Goal: Task Accomplishment & Management: Complete application form

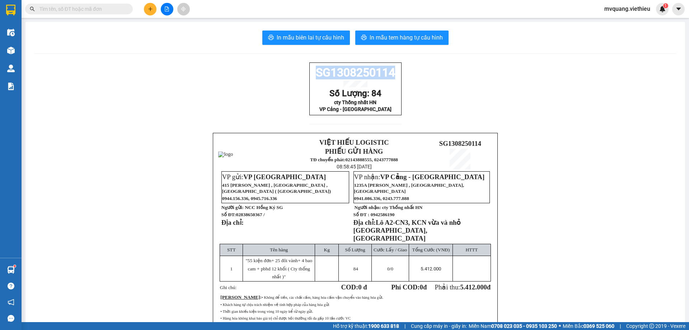
click at [149, 13] on button at bounding box center [150, 9] width 13 height 13
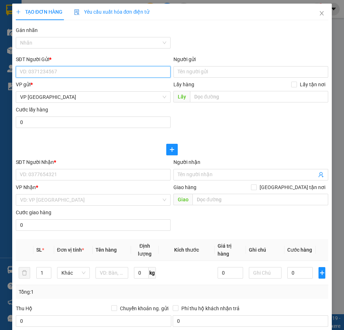
click at [54, 73] on input "SĐT Người Gửi *" at bounding box center [93, 71] width 155 height 11
paste input "0977617142"
type input "0977617142"
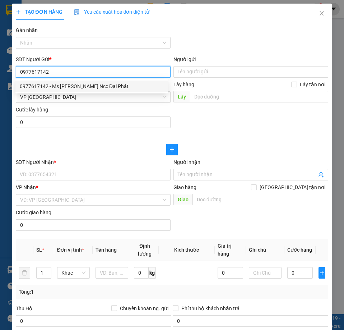
click at [63, 82] on div "0977617142 - Ms [PERSON_NAME] Ncc Đại Phát" at bounding box center [92, 86] width 144 height 8
type input "Ms [PERSON_NAME] Ncc Đại Phát"
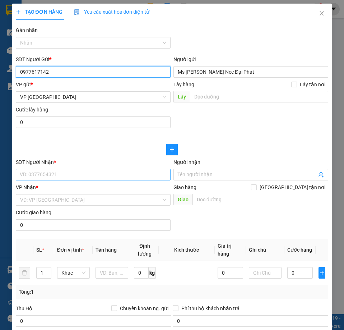
type input "0977617142"
click at [58, 178] on input "SĐT Người Nhận *" at bounding box center [93, 174] width 155 height 11
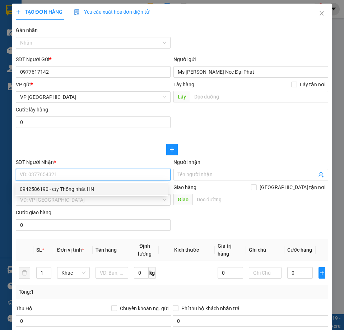
click at [63, 185] on div "0942586190 - cty Thống nhất HN" at bounding box center [92, 189] width 144 height 8
type input "0942586190"
type input "cty Thống nhất HN"
checkbox input "true"
type input "Lô A2-CN3, KCN vừa và nhỏ [GEOGRAPHIC_DATA], [GEOGRAPHIC_DATA]"
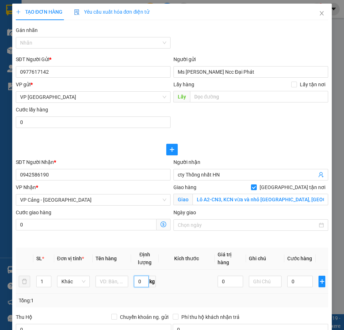
click at [141, 276] on input "0" at bounding box center [141, 280] width 15 height 11
type input "2"
type input "200"
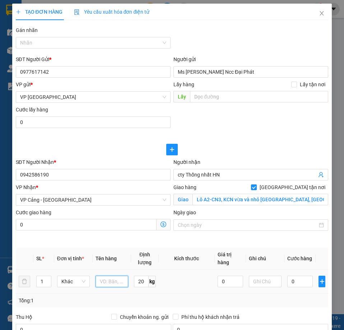
click at [113, 281] on input "text" at bounding box center [112, 280] width 33 height 11
paste input ""16 bao ( Cty thống nhất ) ""
type input ""16 bao ( Cty thống nhất ) ""
click at [41, 283] on input "1" at bounding box center [44, 281] width 14 height 11
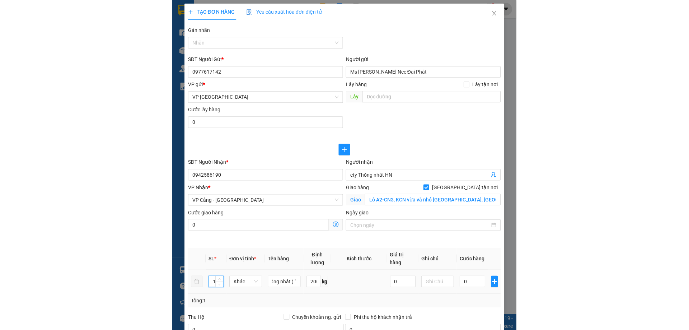
scroll to position [0, 0]
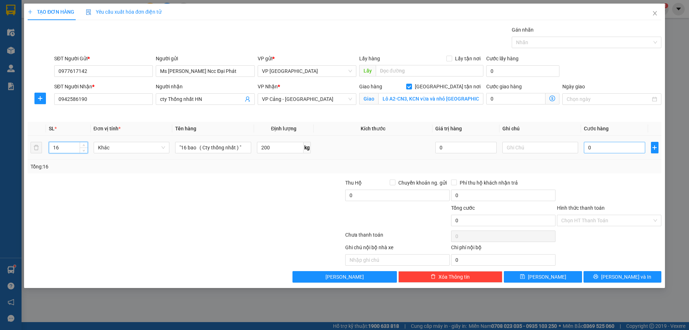
type input "16"
click at [604, 153] on input "0" at bounding box center [614, 147] width 61 height 11
type input "3"
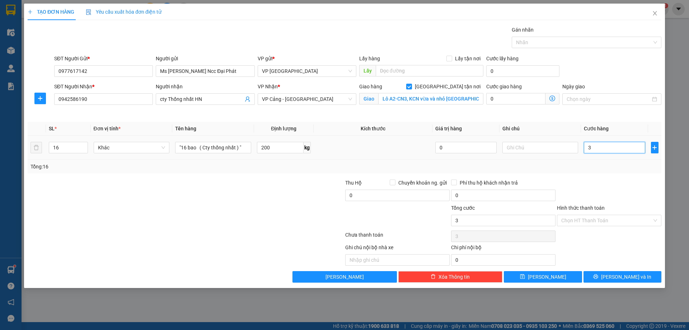
type input "36"
type input "360"
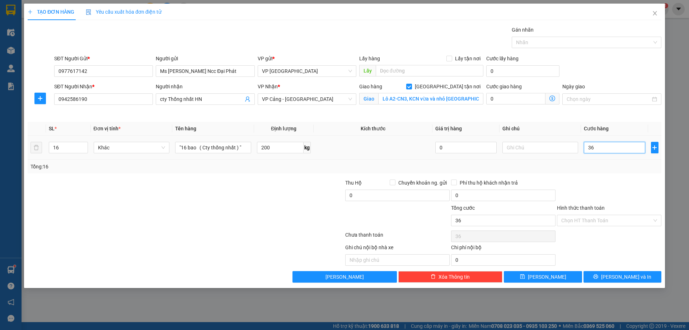
type input "360"
type input "3.600"
type input "36.000"
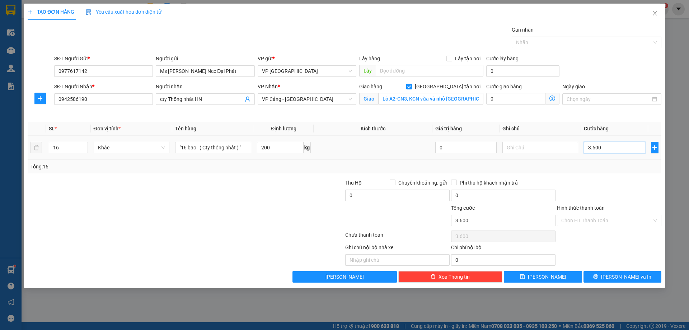
type input "36.000"
type input "360.000"
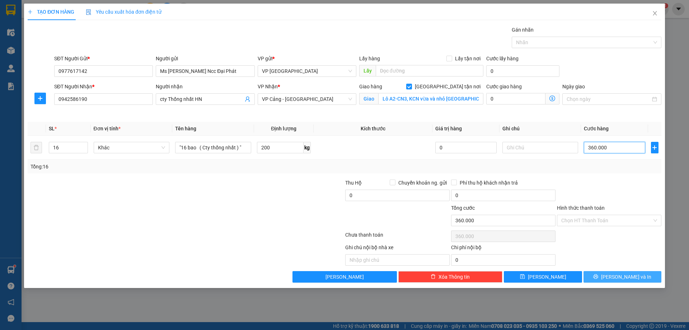
type input "360.000"
click at [632, 274] on span "[PERSON_NAME] và In" at bounding box center [626, 277] width 50 height 8
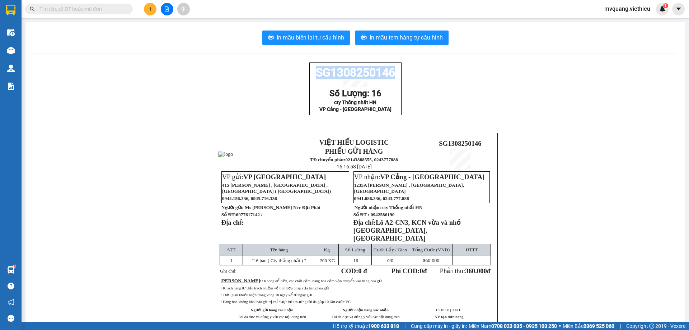
drag, startPoint x: 311, startPoint y: 74, endPoint x: 391, endPoint y: 76, distance: 80.5
click at [391, 76] on p "SG1308250146" at bounding box center [356, 73] width 88 height 14
copy span "SG1308250146"
click at [570, 237] on div "SG1308250146 Số Lượng: 16 cty Thống nhất HN VP Cảng - [GEOGRAPHIC_DATA] VIỆT HI…" at bounding box center [355, 208] width 643 height 292
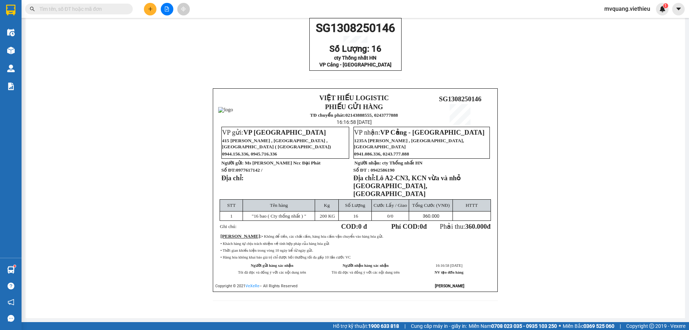
scroll to position [47, 0]
click at [628, 199] on div "SG1308250146 Số Lượng: 16 cty Thống nhất HN VP Cảng - [GEOGRAPHIC_DATA] VIỆT HI…" at bounding box center [355, 164] width 643 height 292
click at [611, 172] on div "SG1308250146 Số Lượng: 16 cty Thống nhất HN VP Cảng - [GEOGRAPHIC_DATA] VIỆT HI…" at bounding box center [355, 164] width 643 height 292
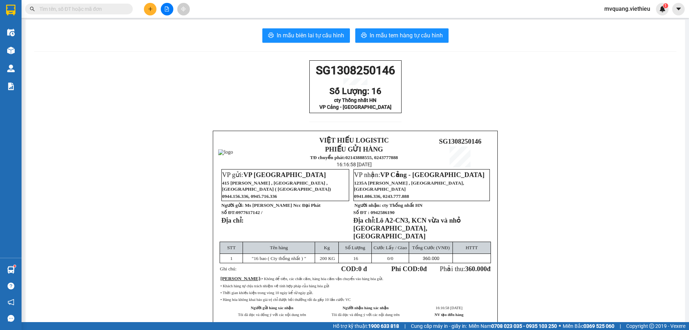
scroll to position [0, 0]
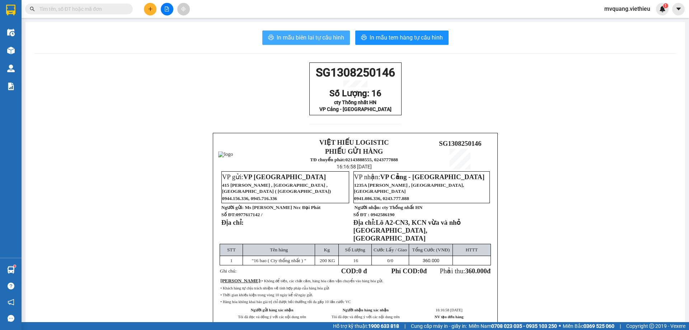
click at [280, 37] on span "In mẫu biên lai tự cấu hình" at bounding box center [310, 37] width 67 height 9
drag, startPoint x: 315, startPoint y: 75, endPoint x: 381, endPoint y: 85, distance: 67.2
click at [381, 85] on div "SG1308250146 Số Lượng: 16 cty Thống nhất HN VP Cảng - [GEOGRAPHIC_DATA]" at bounding box center [355, 88] width 92 height 53
click at [212, 99] on div "SG1308250146 Số Lượng: 16 cty Thống nhất HN VP Cảng - [GEOGRAPHIC_DATA] VIỆT HI…" at bounding box center [355, 208] width 643 height 292
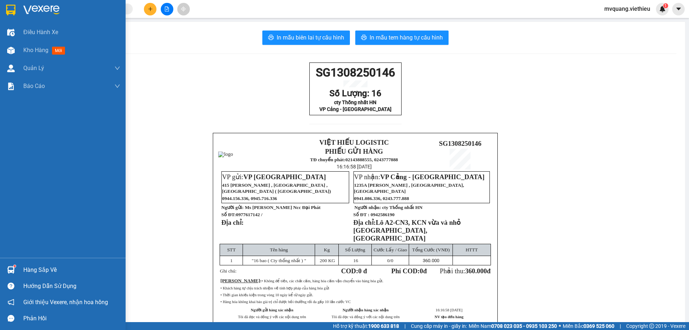
click at [15, 269] on div at bounding box center [11, 270] width 13 height 13
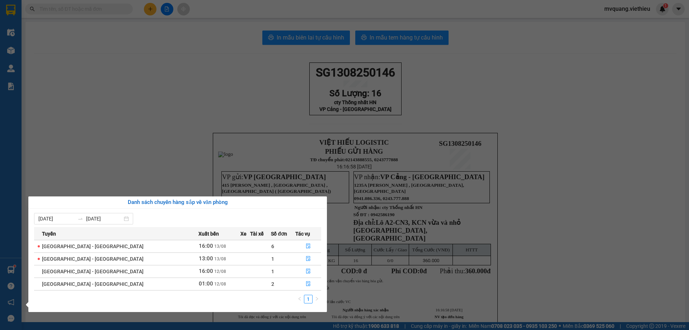
click at [639, 221] on section "Kết quả tìm kiếm ( 0 ) Bộ lọc No Data mvquang.viethieu 1 Điều hành xe Kho hàng …" at bounding box center [344, 165] width 689 height 330
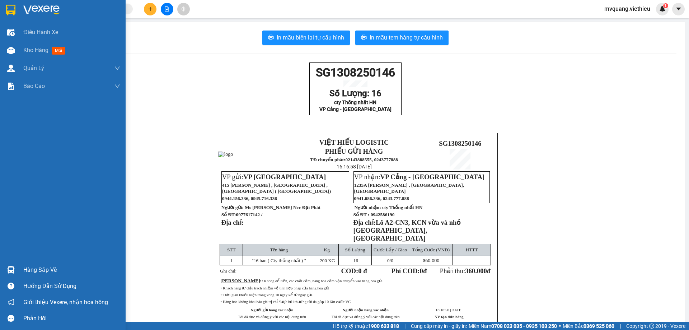
click at [16, 273] on div at bounding box center [11, 270] width 13 height 13
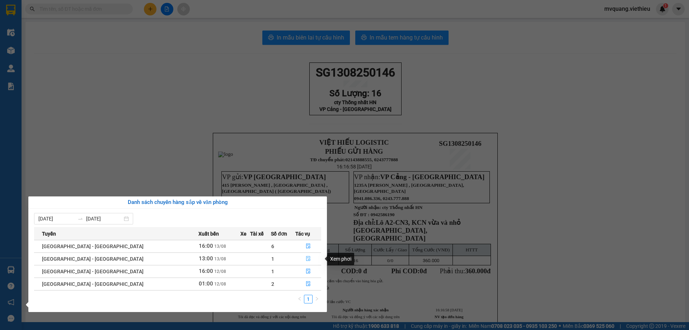
click at [306, 259] on icon "file-done" at bounding box center [308, 258] width 5 height 5
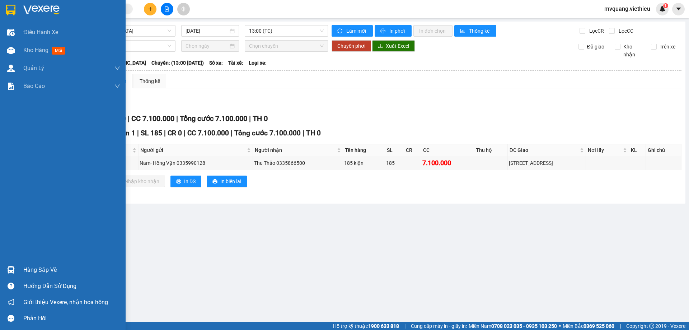
click at [19, 268] on div "Hàng sắp về" at bounding box center [63, 270] width 126 height 16
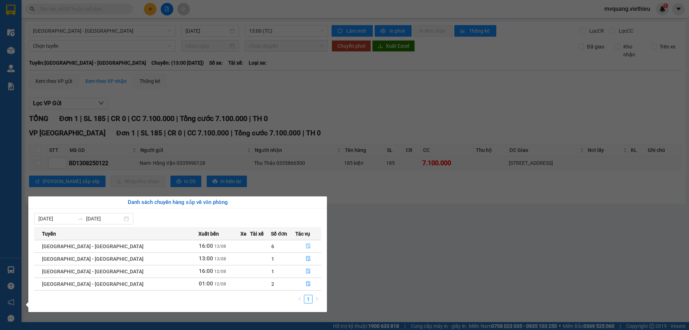
click at [306, 245] on icon "file-done" at bounding box center [308, 245] width 5 height 5
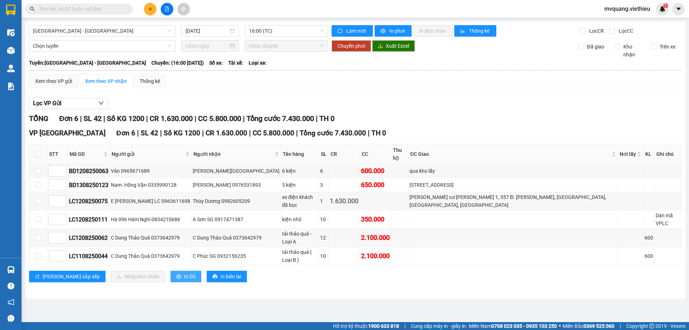
click at [184, 273] on span "In DS" at bounding box center [189, 277] width 11 height 8
click at [220, 273] on span "In biên lai" at bounding box center [230, 277] width 21 height 8
click at [184, 273] on span "In DS" at bounding box center [189, 277] width 11 height 8
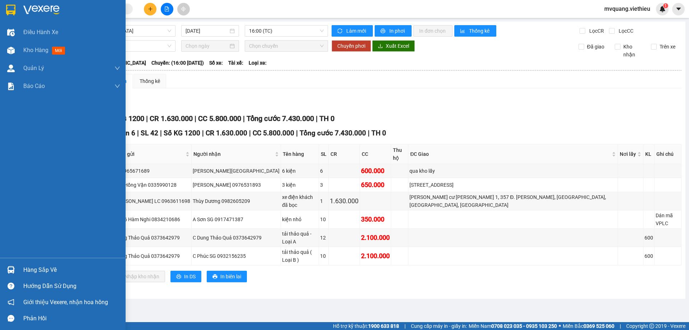
click at [23, 266] on div "Hàng sắp về" at bounding box center [71, 270] width 97 height 11
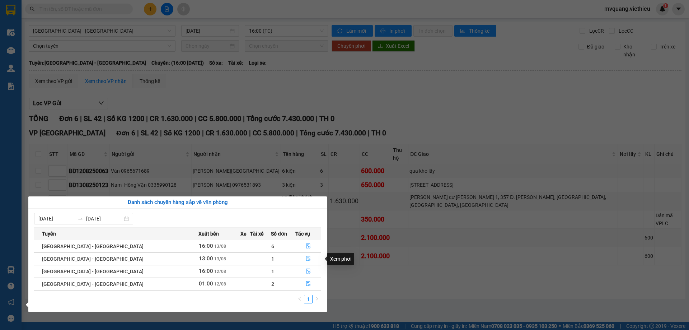
click at [306, 256] on icon "file-done" at bounding box center [308, 258] width 5 height 5
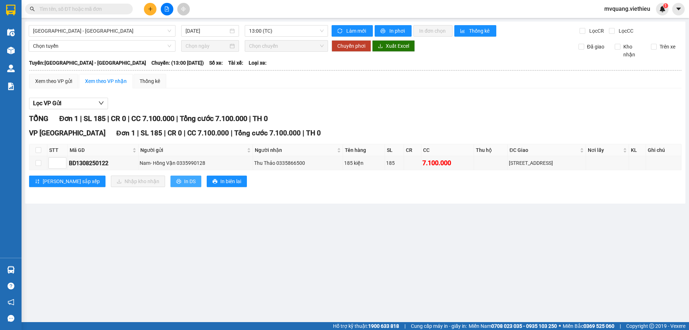
click at [184, 180] on span "In DS" at bounding box center [189, 181] width 11 height 8
click at [176, 180] on icon "printer" at bounding box center [178, 181] width 5 height 5
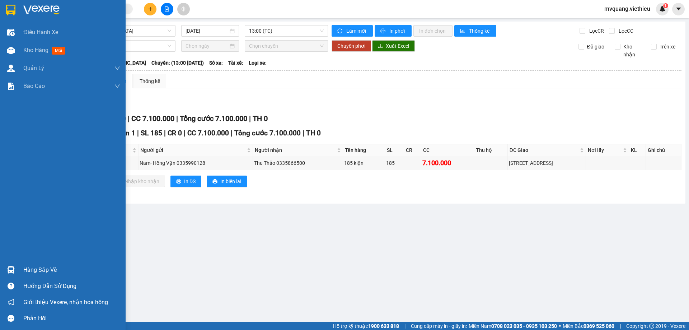
click at [7, 270] on img at bounding box center [11, 270] width 8 height 8
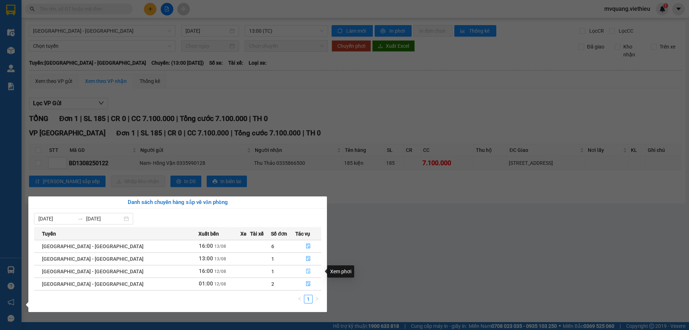
click at [306, 271] on icon "file-done" at bounding box center [308, 271] width 5 height 5
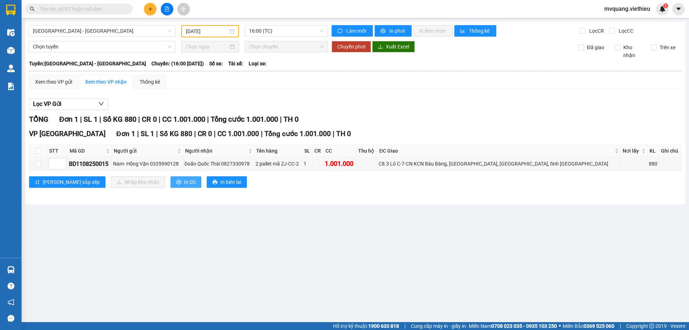
click at [184, 180] on span "In DS" at bounding box center [189, 182] width 11 height 8
click at [395, 254] on main "[GEOGRAPHIC_DATA] - [GEOGRAPHIC_DATA] [DATE] 16:00 (TC) Làm mới In phơi In đơn …" at bounding box center [344, 161] width 689 height 322
click at [171, 176] on button "In DS" at bounding box center [186, 181] width 31 height 11
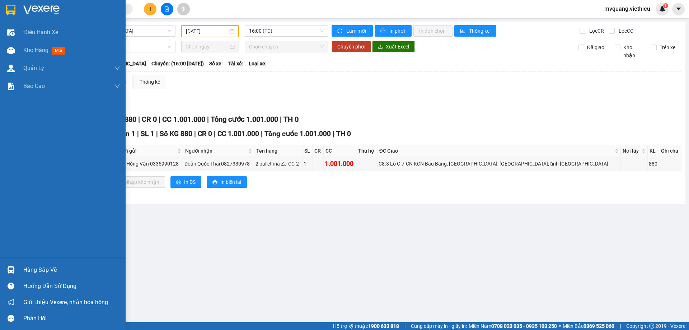
click at [27, 270] on div "Hàng sắp về" at bounding box center [71, 270] width 97 height 11
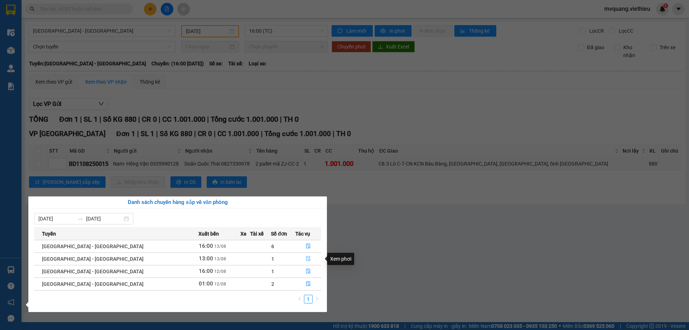
click at [305, 256] on button "button" at bounding box center [308, 258] width 25 height 11
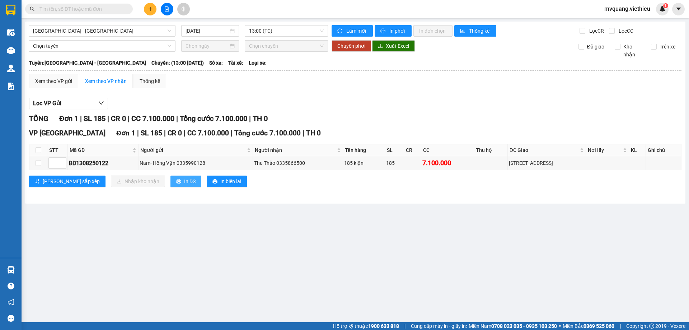
click at [184, 184] on span "In DS" at bounding box center [189, 181] width 11 height 8
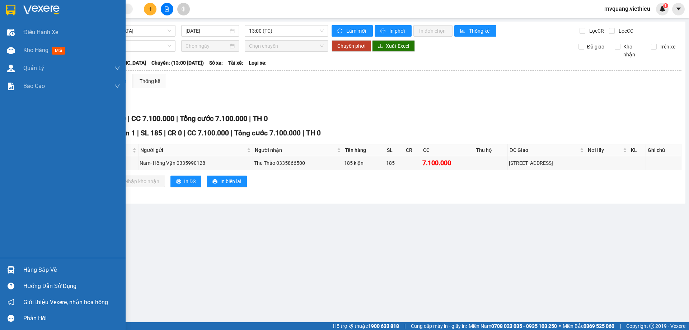
click at [25, 265] on div "Hàng sắp về" at bounding box center [71, 270] width 97 height 11
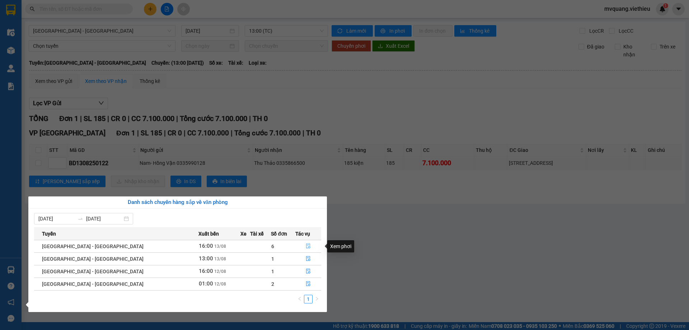
click at [306, 246] on icon "file-done" at bounding box center [308, 245] width 5 height 5
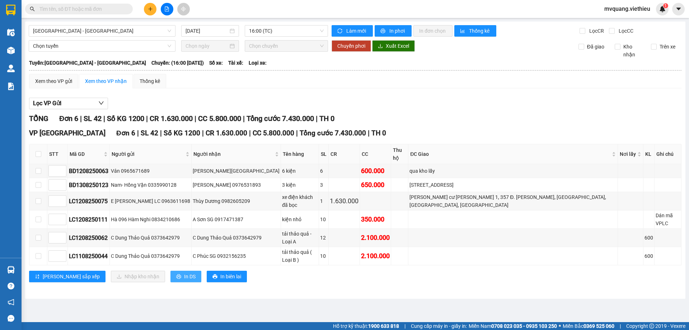
click at [184, 273] on span "In DS" at bounding box center [189, 277] width 11 height 8
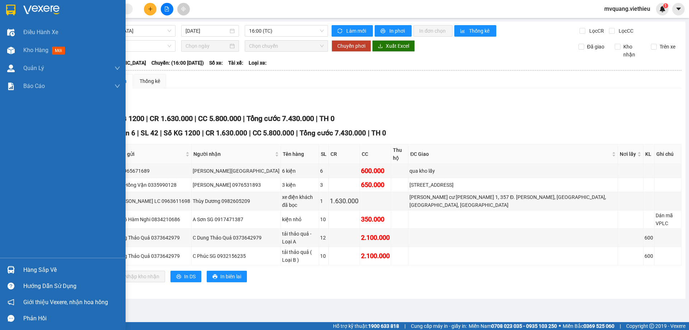
click at [14, 267] on img at bounding box center [11, 270] width 8 height 8
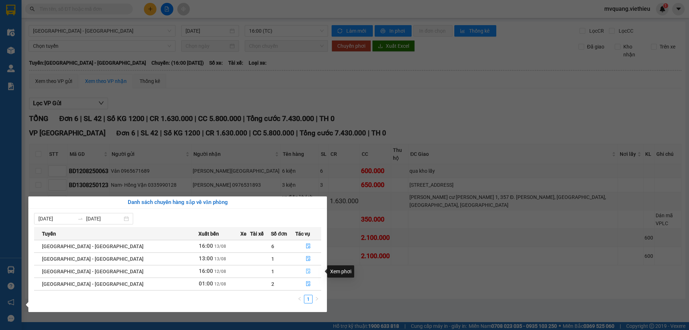
click at [307, 270] on button "button" at bounding box center [308, 271] width 25 height 11
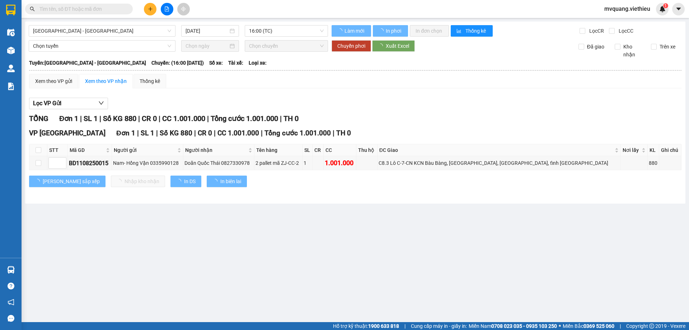
type input "[DATE]"
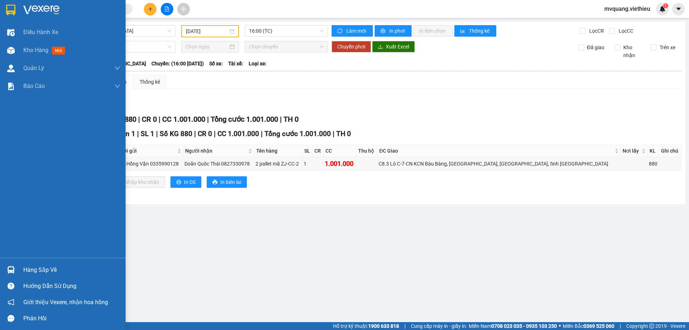
click at [17, 270] on div "Hàng sắp về" at bounding box center [63, 270] width 126 height 16
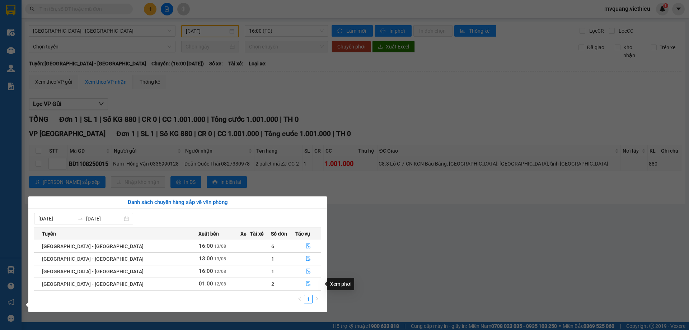
click at [306, 281] on icon "file-done" at bounding box center [308, 283] width 5 height 5
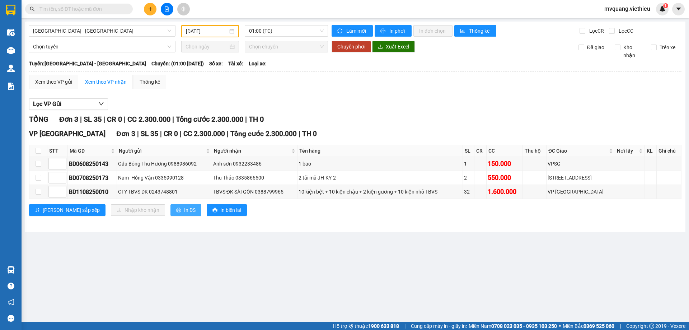
click at [184, 210] on span "In DS" at bounding box center [189, 210] width 11 height 8
